Goal: Transaction & Acquisition: Purchase product/service

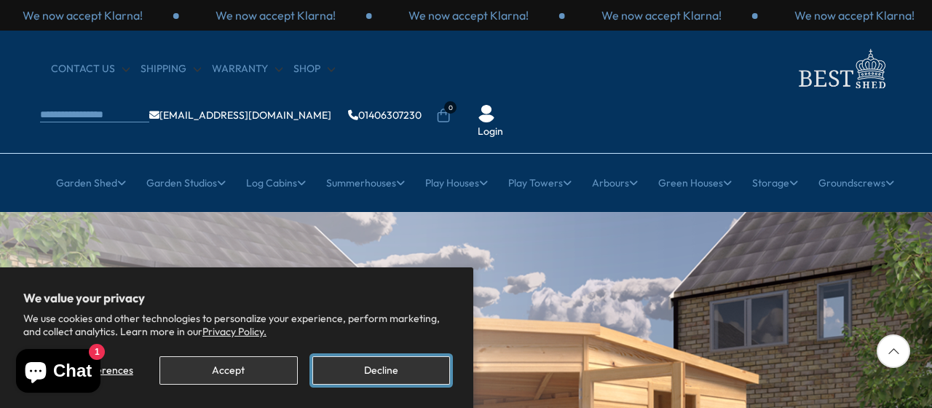
click at [347, 374] on button "Decline" at bounding box center [381, 370] width 138 height 28
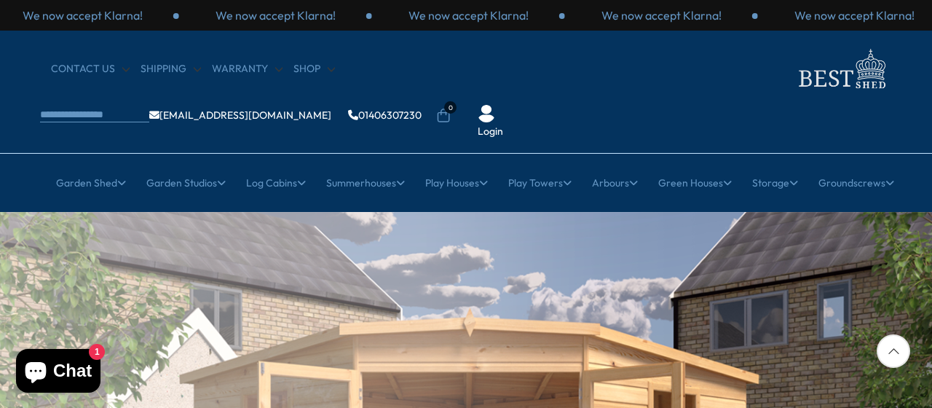
scroll to position [381, 0]
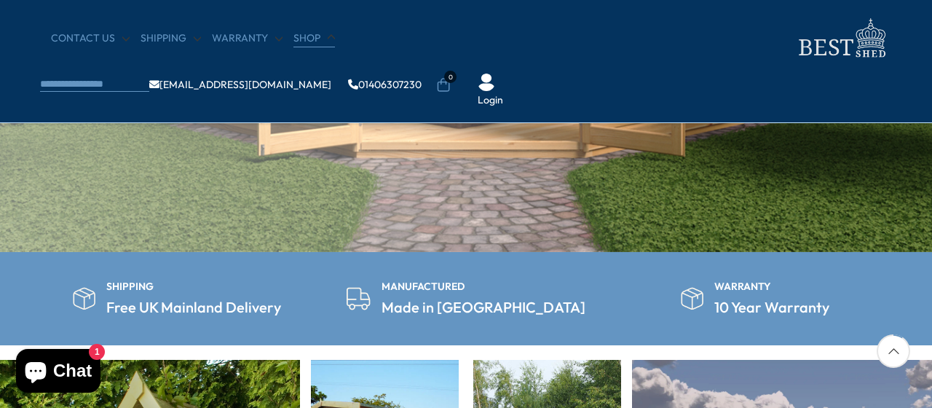
click at [308, 39] on link "Shop" at bounding box center [313, 38] width 41 height 15
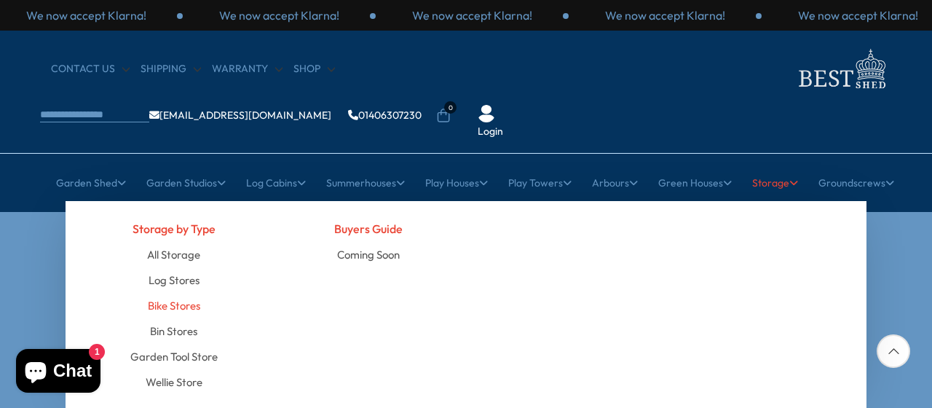
click at [196, 293] on link "Bike Stores" at bounding box center [174, 305] width 52 height 25
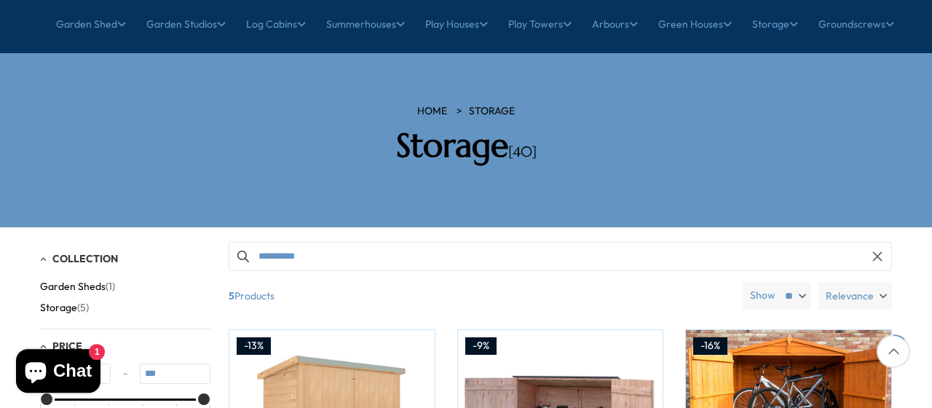
scroll to position [154, 0]
